Goal: Information Seeking & Learning: Learn about a topic

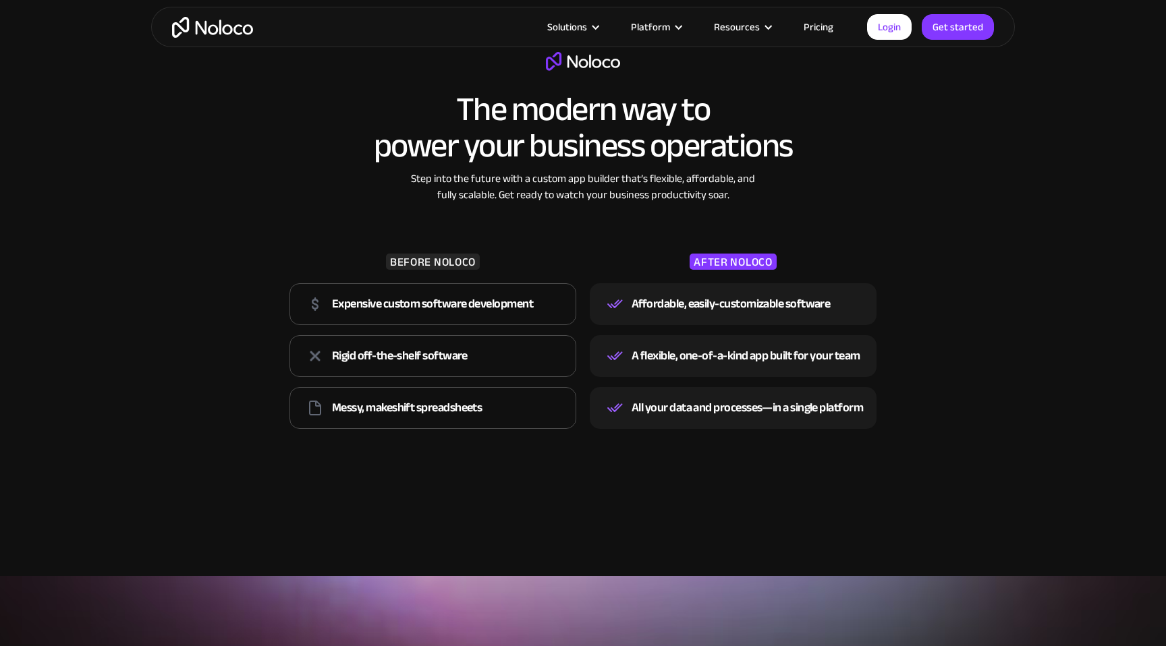
scroll to position [1828, 0]
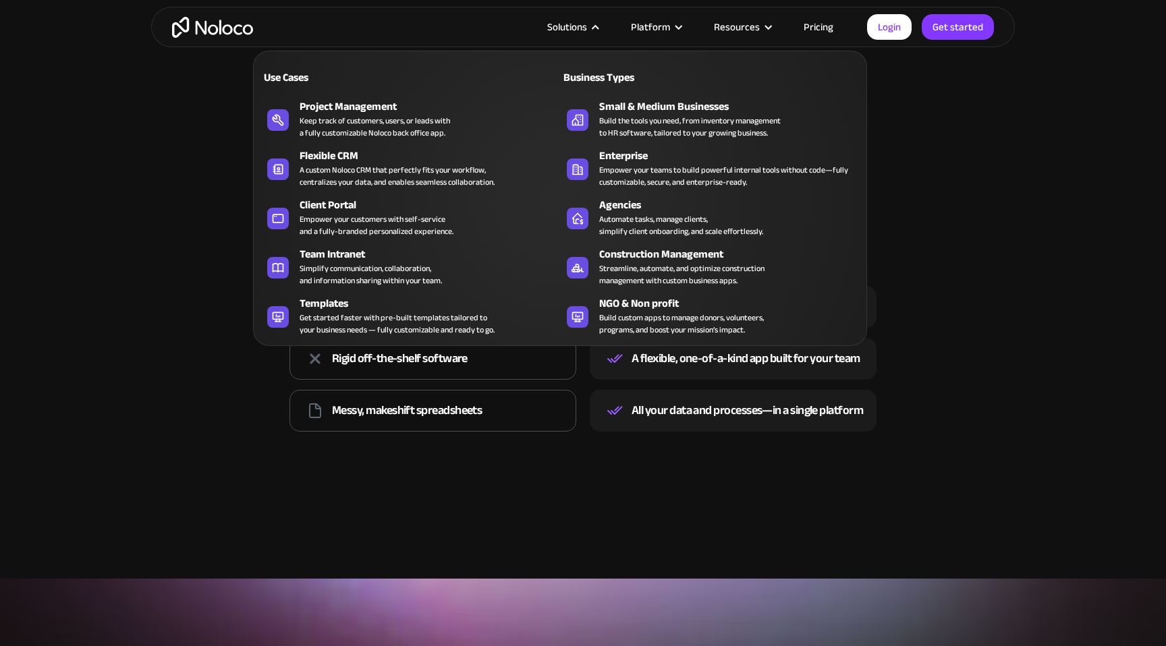
click at [587, 23] on div "Solutions" at bounding box center [567, 27] width 40 height 18
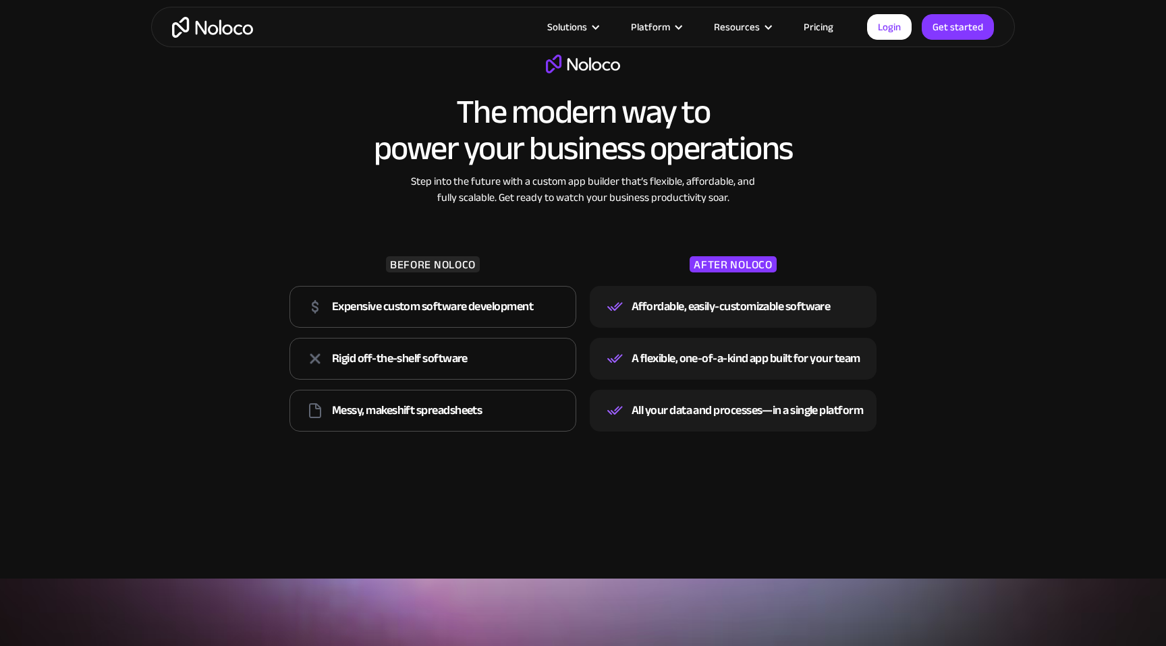
click at [587, 23] on div "Solutions" at bounding box center [567, 27] width 40 height 18
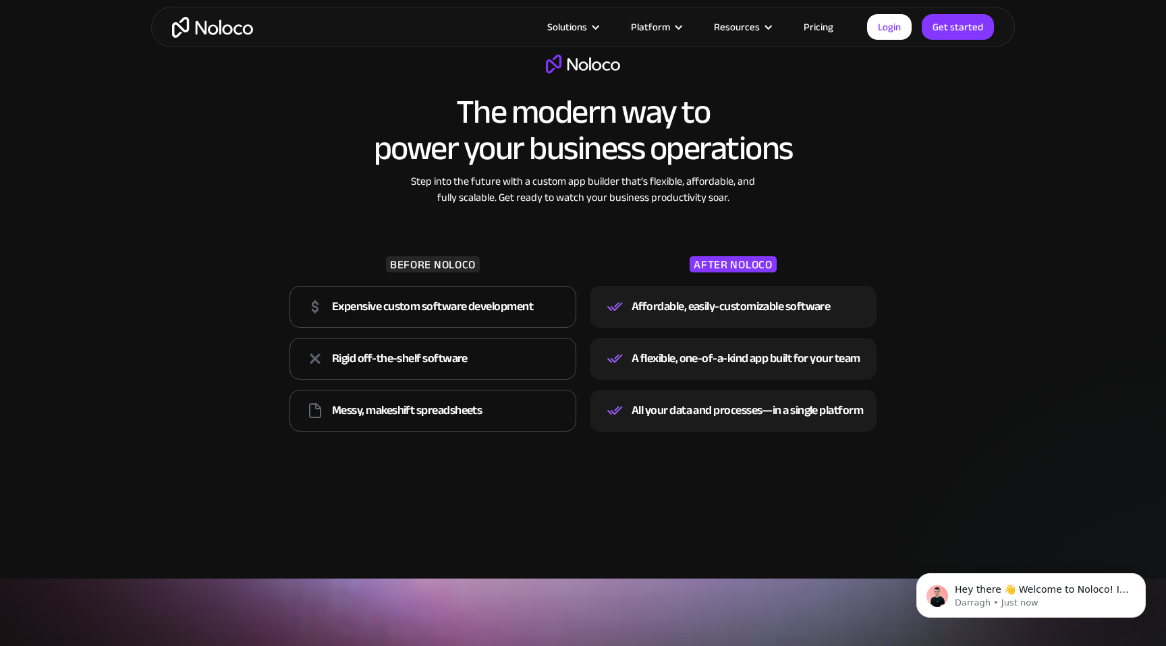
scroll to position [0, 0]
click at [824, 36] on link "Pricing" at bounding box center [818, 27] width 63 height 18
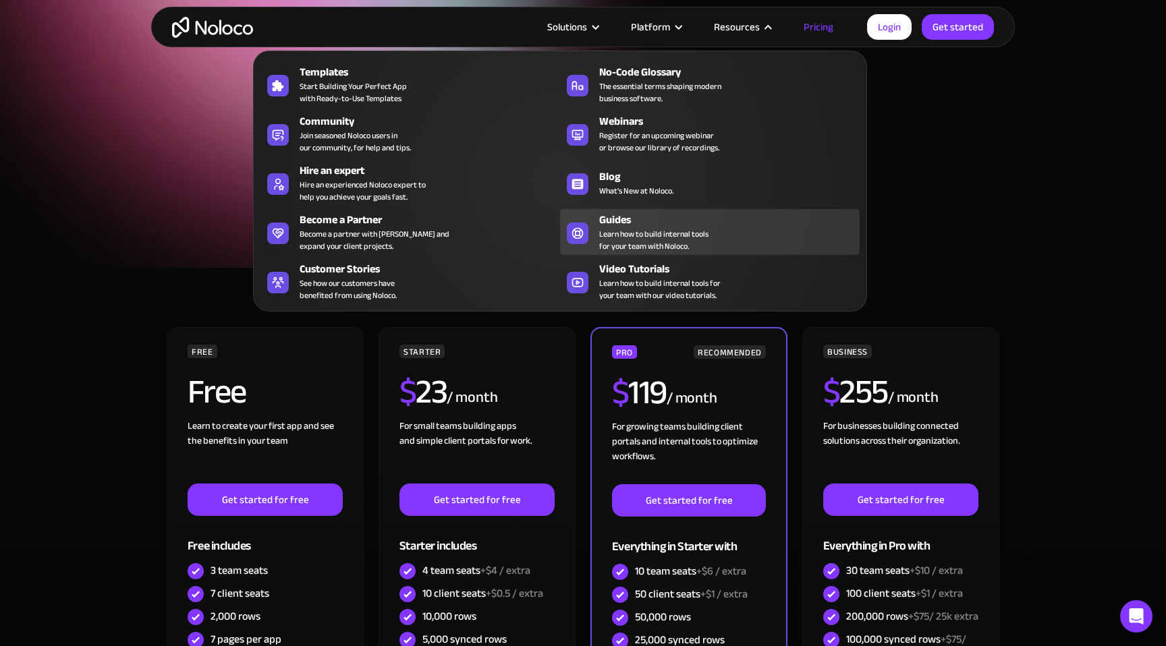
scroll to position [18, 0]
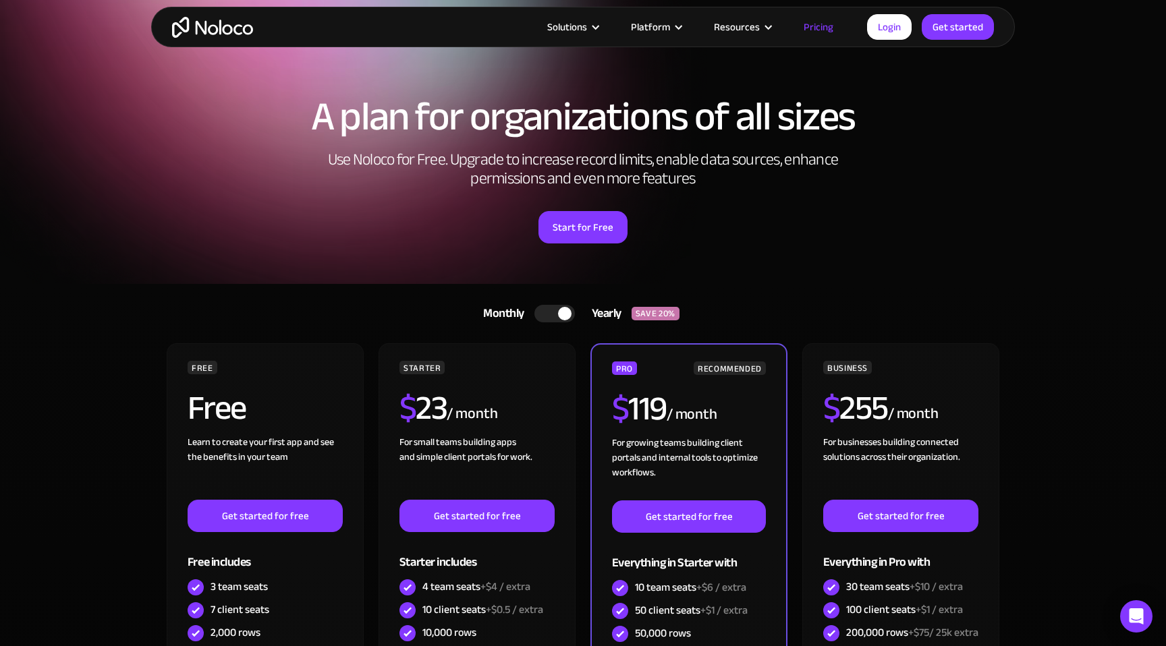
click at [973, 208] on div "Start for Free" at bounding box center [583, 223] width 837 height 42
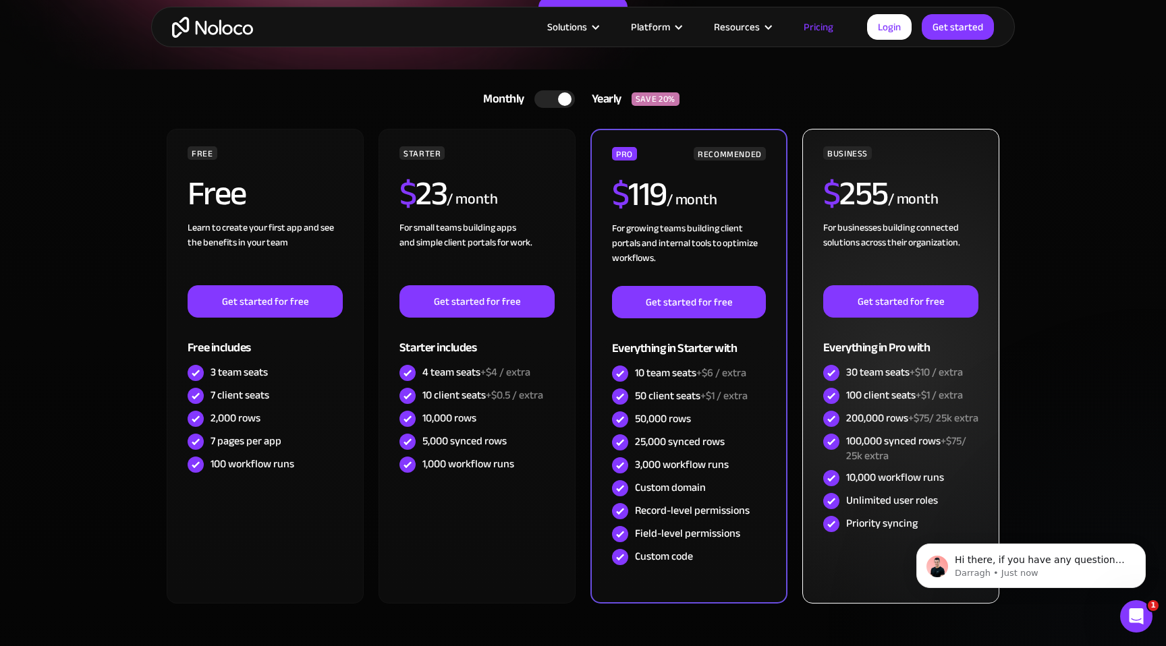
scroll to position [0, 0]
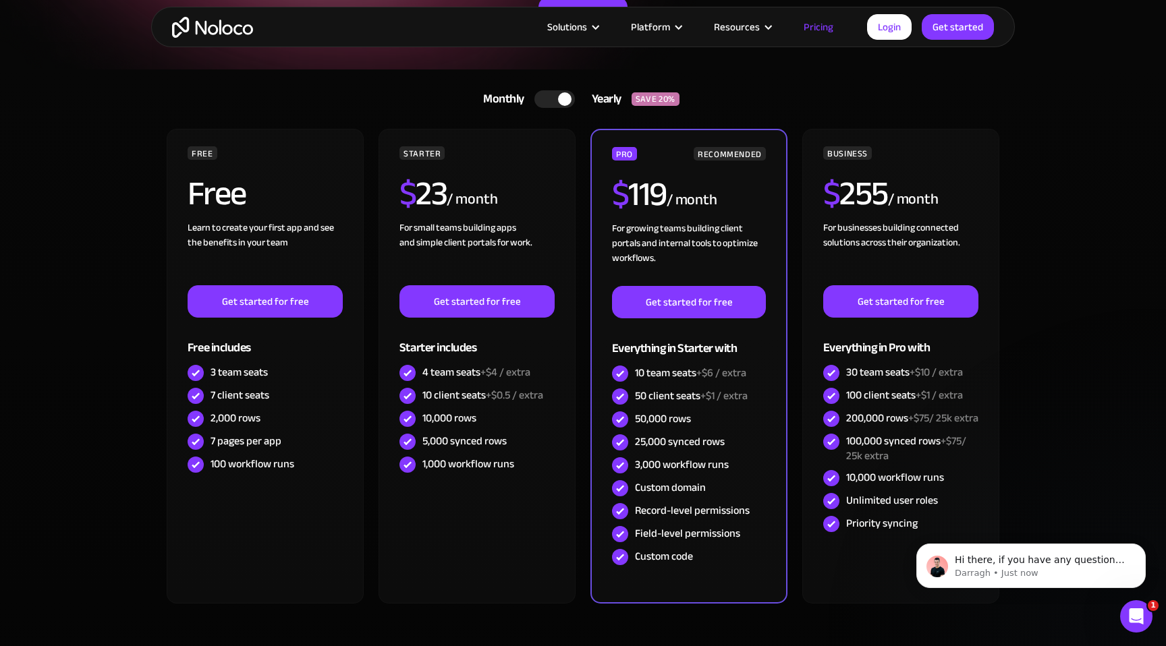
click at [551, 99] on div at bounding box center [554, 99] width 40 height 18
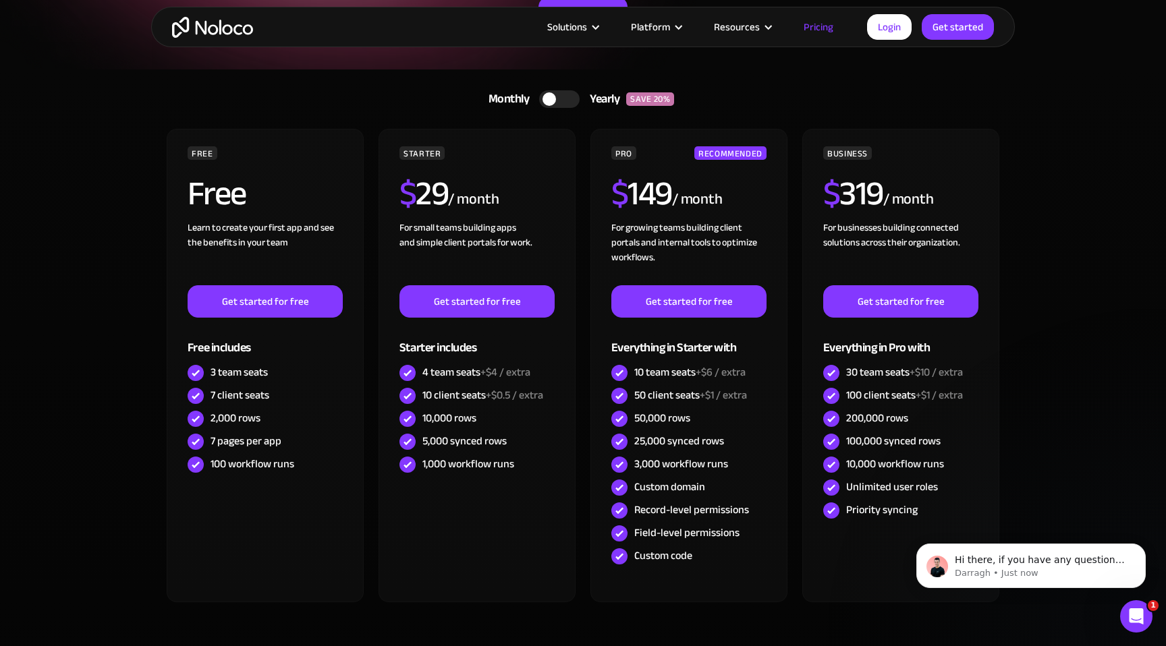
click at [556, 101] on div at bounding box center [559, 99] width 40 height 18
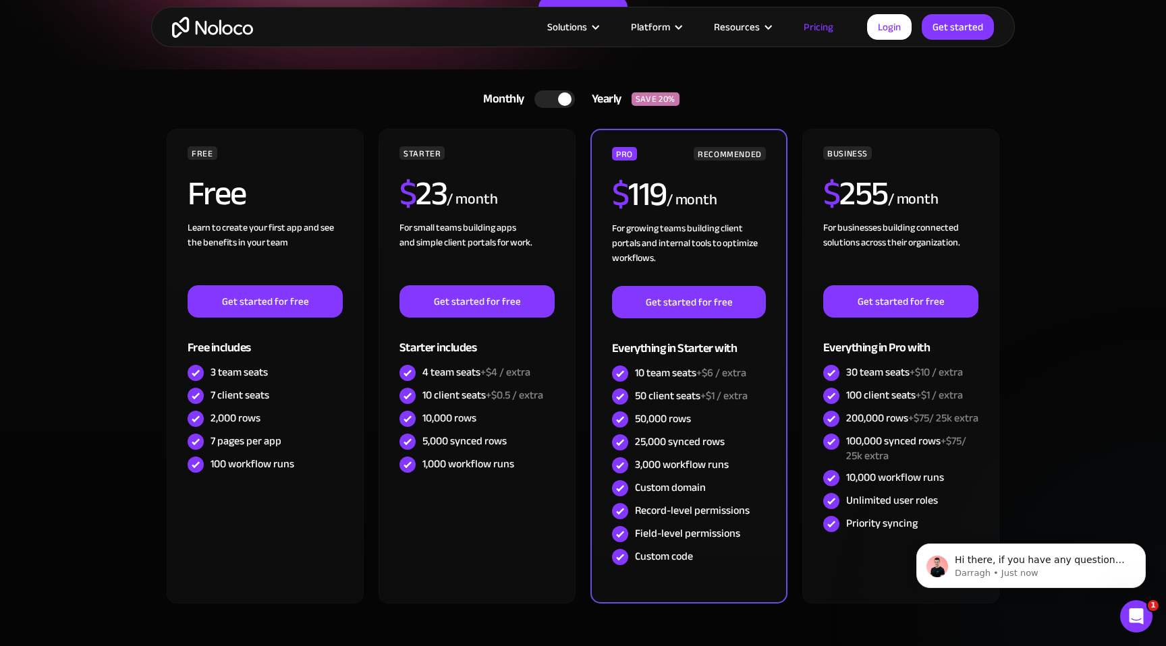
click at [547, 99] on div at bounding box center [554, 99] width 40 height 18
